Goal: Task Accomplishment & Management: Manage account settings

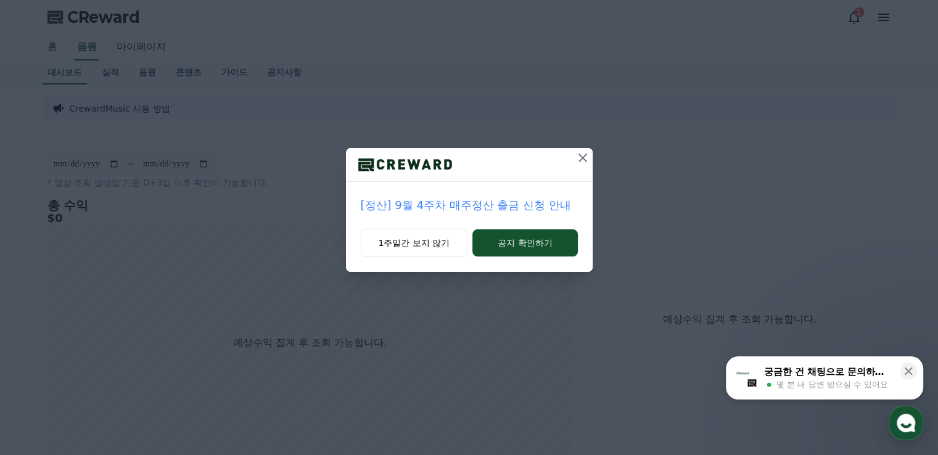
click at [583, 156] on icon at bounding box center [582, 157] width 15 height 15
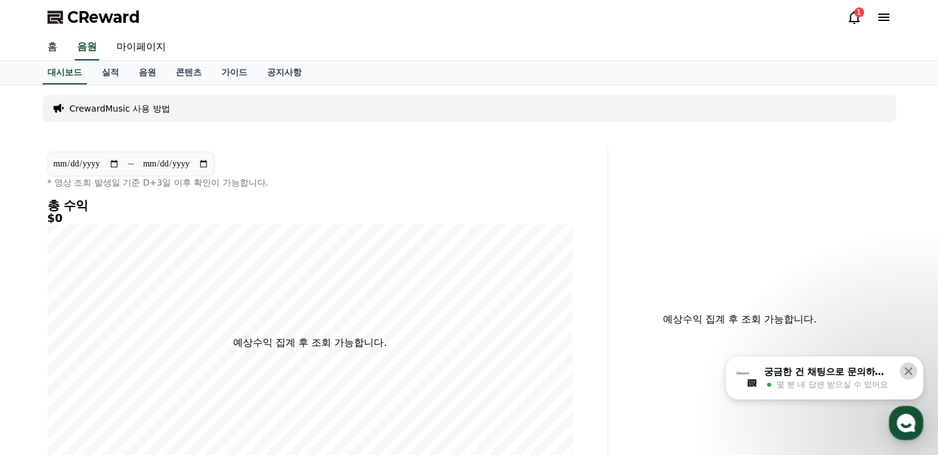
click at [908, 368] on icon at bounding box center [908, 371] width 12 height 12
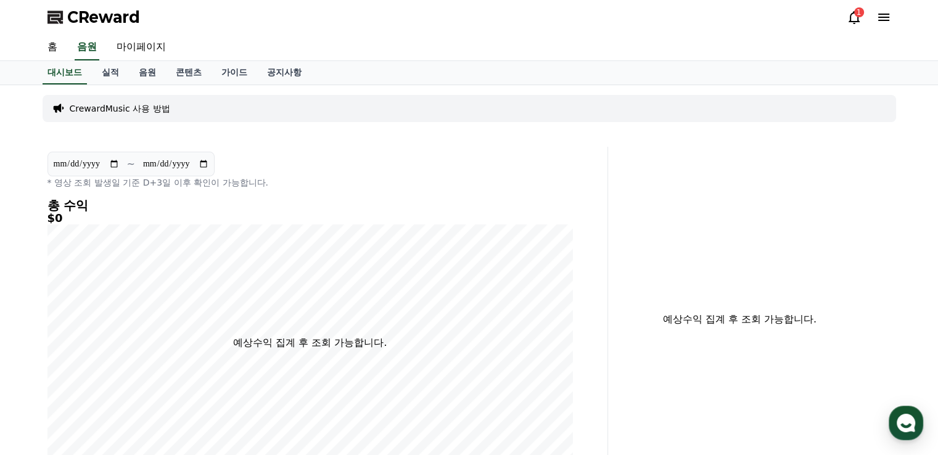
click at [858, 10] on div "1" at bounding box center [859, 12] width 10 height 10
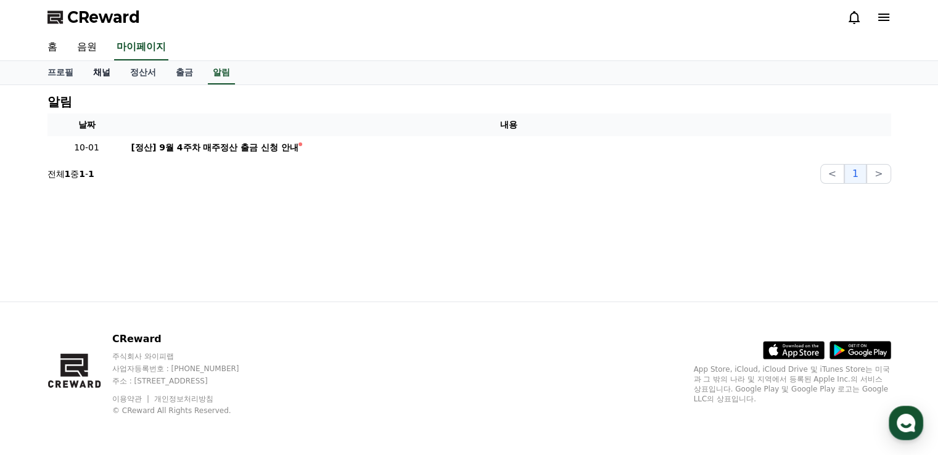
click at [96, 69] on link "채널" at bounding box center [101, 72] width 37 height 23
